Goal: Task Accomplishment & Management: Use online tool/utility

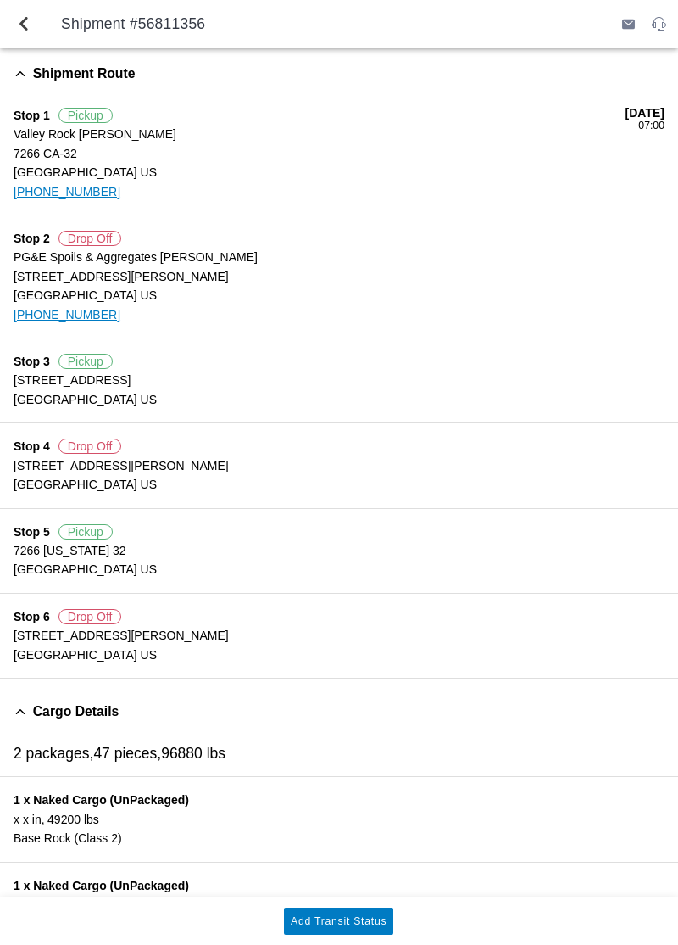
click at [0, 0] on slot "Add Transit Status" at bounding box center [0, 0] width 0 height 0
click at [315, 910] on button "Add Transit Status" at bounding box center [338, 920] width 109 height 27
click at [24, 26] on span "back" at bounding box center [24, 23] width 20 height 41
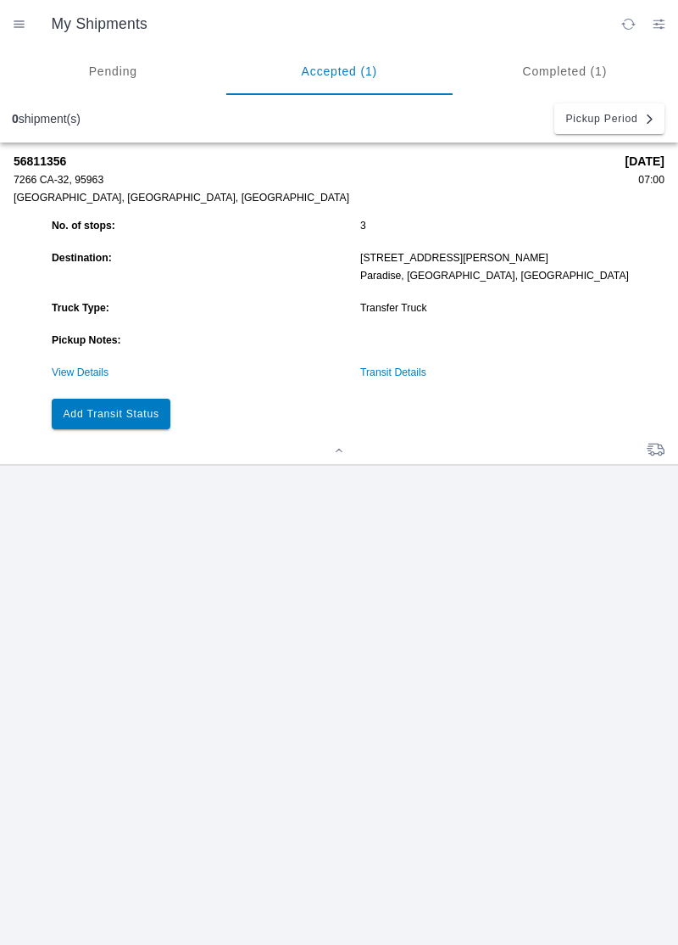
click at [111, 425] on button "Add Transit Status" at bounding box center [111, 414] width 119 height 31
click at [76, 354] on ion-grid "No. of stops: 3 Destination: [STREET_ADDRESS][PERSON_NAME] Truck Type: Transfer…" at bounding box center [355, 324] width 617 height 218
click at [69, 370] on link "View Details" at bounding box center [80, 372] width 57 height 12
click at [81, 374] on link "View Details" at bounding box center [80, 372] width 57 height 12
click at [0, 0] on slot "Add Transit Status" at bounding box center [0, 0] width 0 height 0
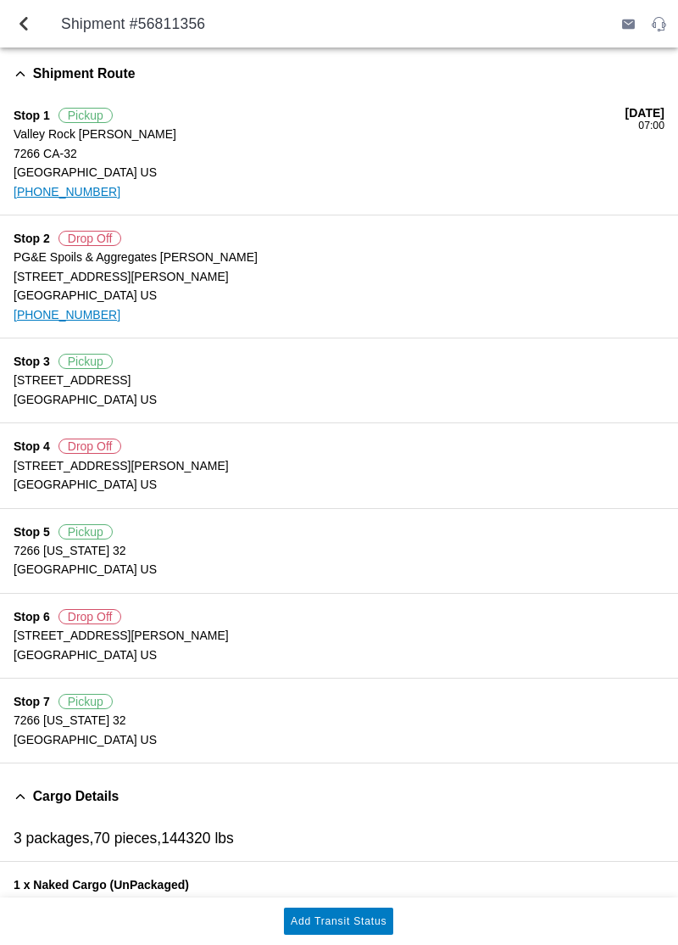
click at [0, 0] on slot "Add Transit Status" at bounding box center [0, 0] width 0 height 0
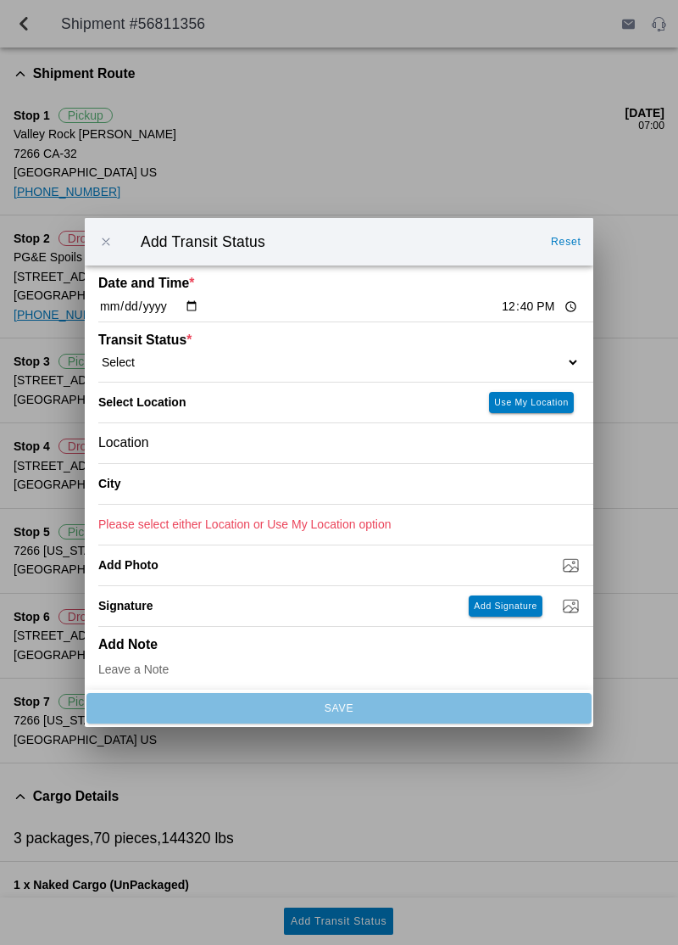
click at [195, 354] on select "Select Arrive at Drop Off Arrive at Pickup Break Start Break Stop Depart Drop O…" at bounding box center [339, 361] width 482 height 15
select select "ARVDLVLOC"
click at [0, 0] on slot "Use My Location" at bounding box center [0, 0] width 0 height 0
type input "Paradise"
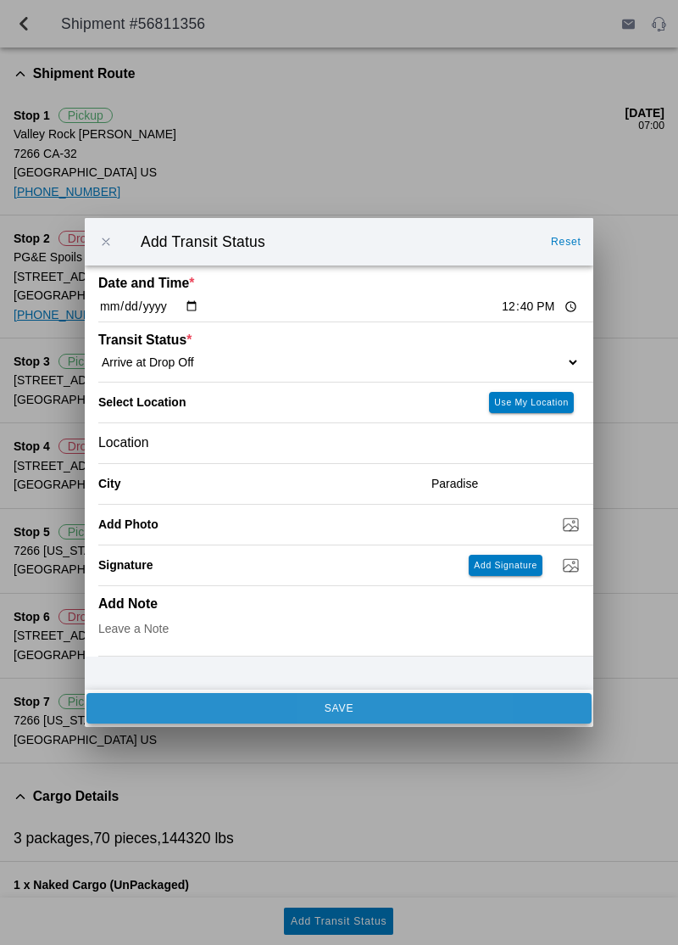
click at [467, 697] on button "SAVE" at bounding box center [339, 708] width 505 height 31
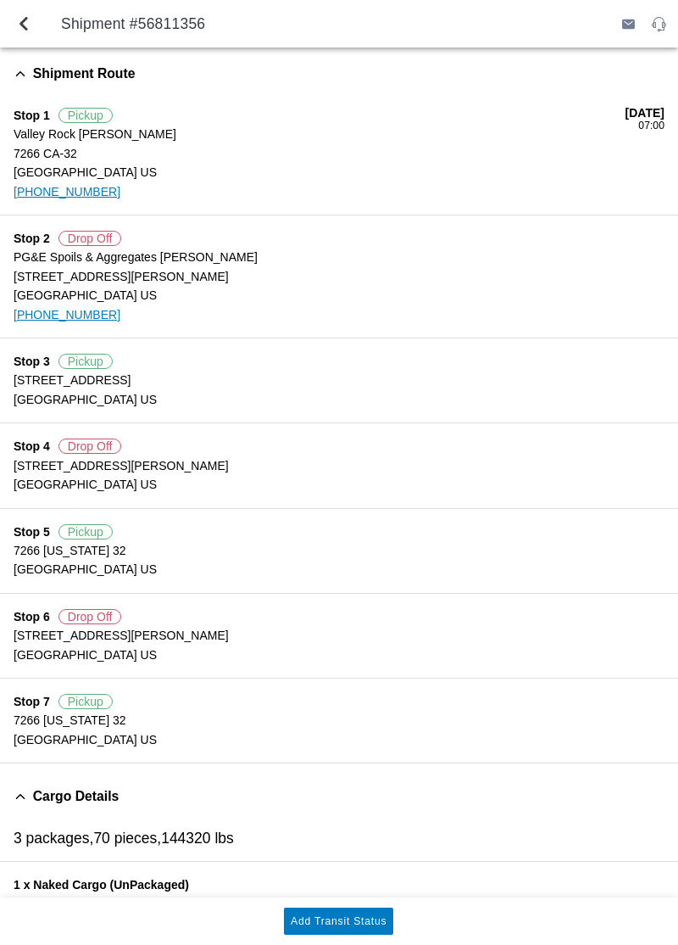
click at [0, 0] on slot "Add Transit Status" at bounding box center [0, 0] width 0 height 0
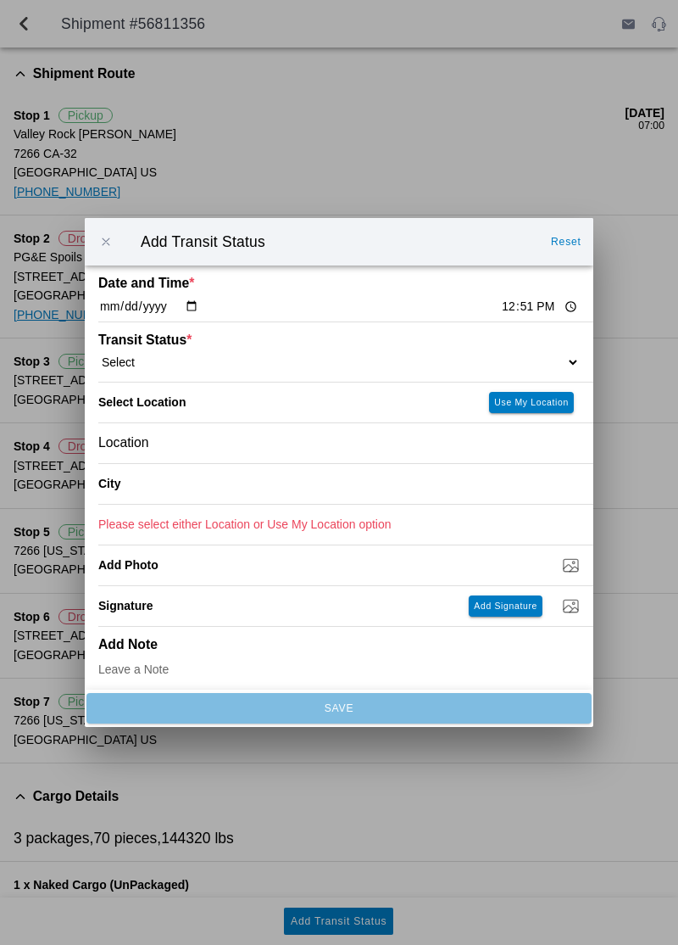
click at [492, 355] on select "Select Arrive at Drop Off Arrive at Pickup Break Start Break Stop Depart Drop O…" at bounding box center [339, 361] width 482 height 15
select select "DPTDLVLOC"
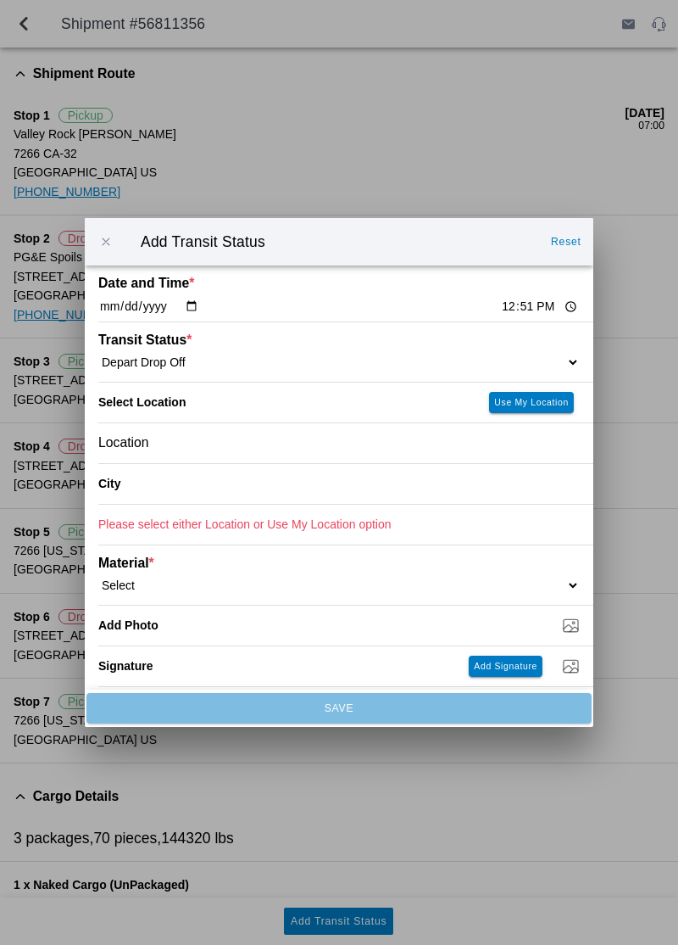
click at [0, 0] on slot "Use My Location" at bounding box center [0, 0] width 0 height 0
type input "Paradise"
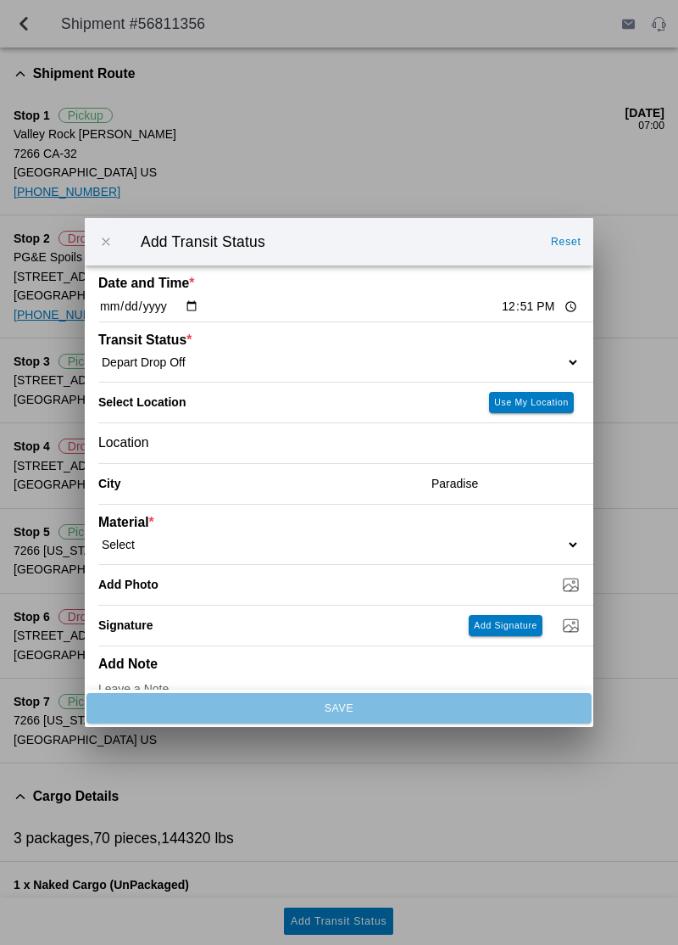
click at [410, 546] on select "Select 1" x 3" Rock 1" x 4" Rock 2" x 4" Rock Asphalt Cold Patch Backfill Spec …" at bounding box center [339, 544] width 482 height 15
select select "708651"
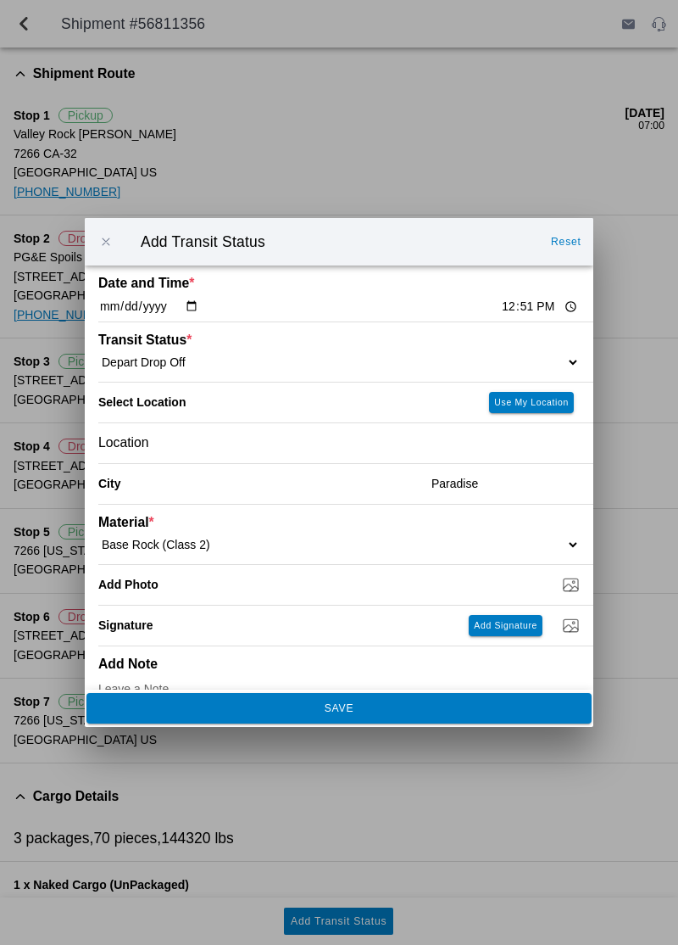
click at [360, 719] on button "SAVE" at bounding box center [339, 708] width 505 height 31
